Goal: Task Accomplishment & Management: Use online tool/utility

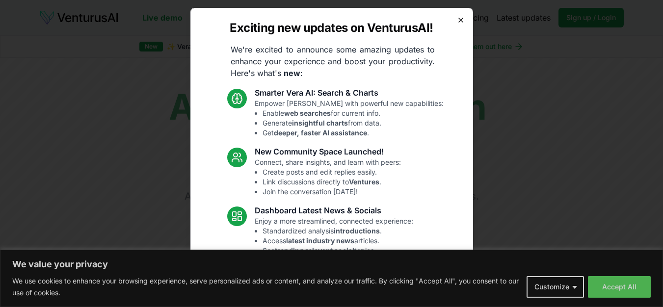
click at [457, 20] on icon "button" at bounding box center [461, 20] width 8 height 8
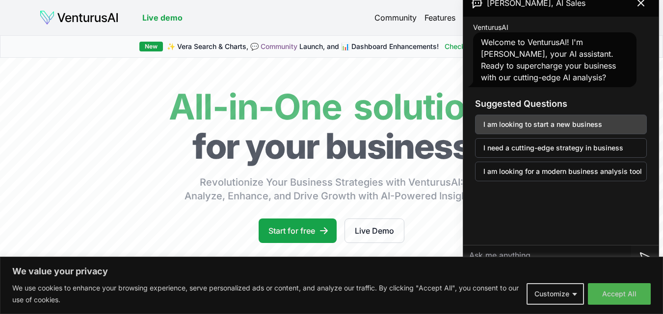
click at [520, 127] on button "I am looking to start a new business" at bounding box center [561, 125] width 172 height 20
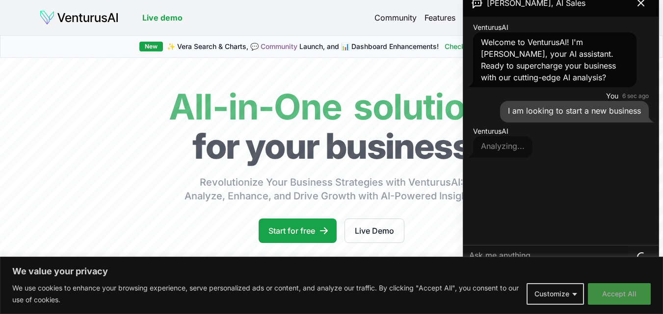
click at [620, 292] on button "Accept All" at bounding box center [619, 294] width 63 height 22
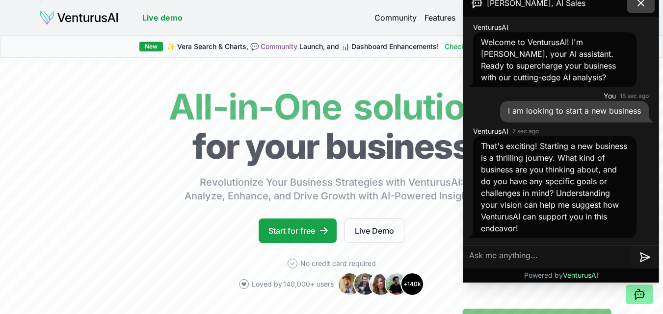
click at [641, 4] on icon at bounding box center [641, 3] width 12 height 12
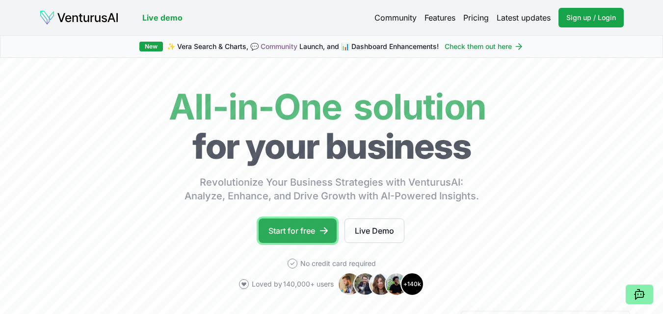
click at [287, 235] on link "Start for free" at bounding box center [297, 231] width 78 height 25
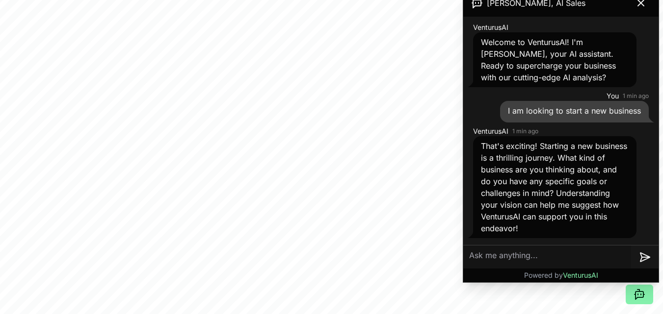
scroll to position [347, 0]
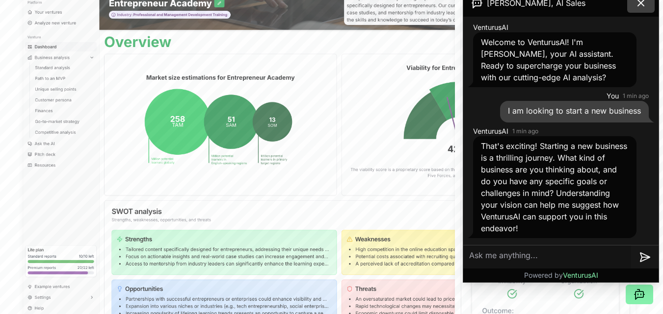
click at [640, 3] on icon at bounding box center [641, 3] width 6 height 6
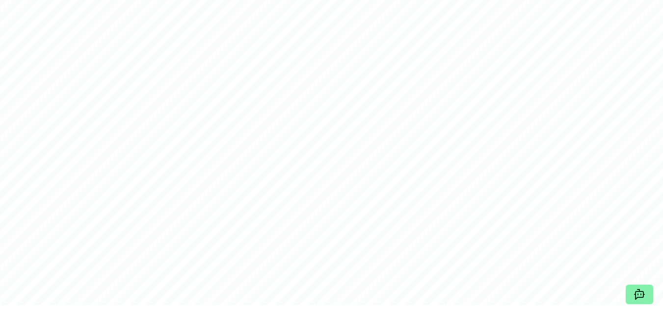
scroll to position [0, 0]
